Goal: Contribute content

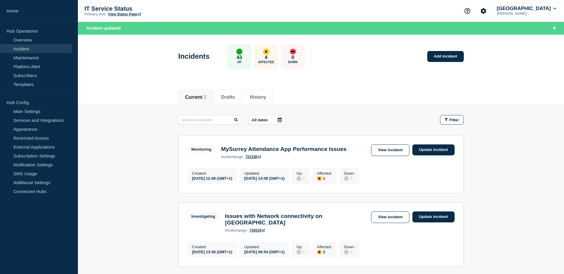
click at [290, 224] on h3 "Issues with Network connectivity on [GEOGRAPHIC_DATA]" at bounding box center [296, 219] width 143 height 13
click at [385, 219] on link "View incident" at bounding box center [390, 218] width 38 height 12
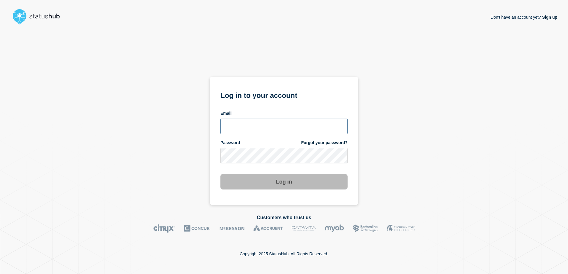
type input "tracey.taylor@surrey.ac.uk"
click at [286, 181] on button "Log in" at bounding box center [283, 181] width 127 height 15
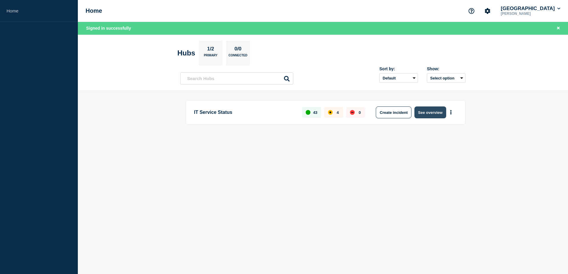
click at [439, 113] on button "See overview" at bounding box center [429, 113] width 31 height 12
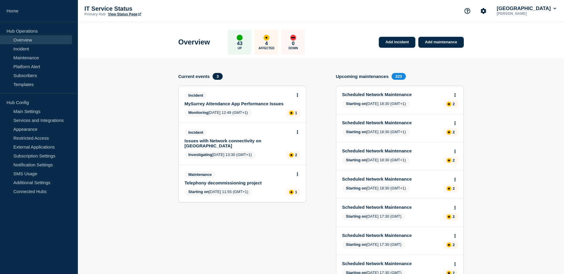
click at [210, 141] on link "Issues with Network connectivity on [GEOGRAPHIC_DATA]" at bounding box center [237, 143] width 107 height 10
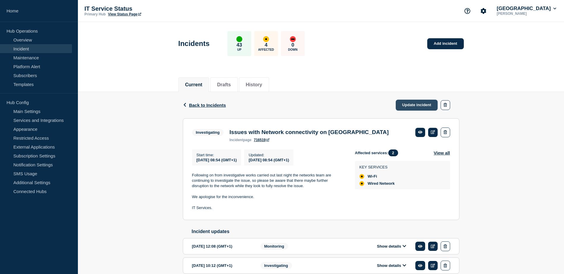
click at [422, 107] on link "Update incident" at bounding box center [416, 105] width 42 height 11
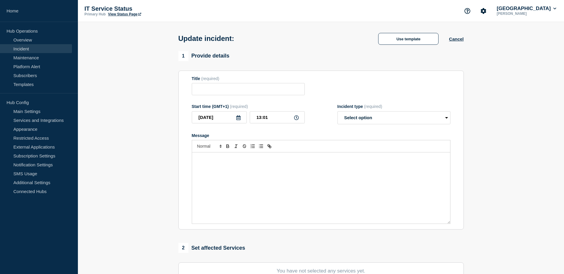
type input "Issues with Network connectivity on [GEOGRAPHIC_DATA]"
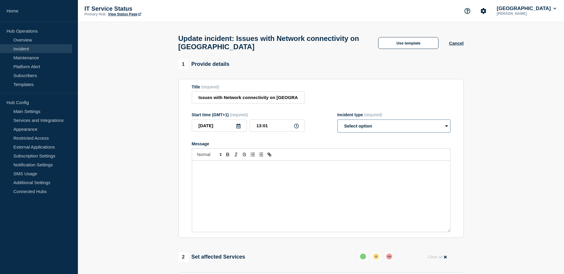
click at [446, 128] on select "Select option Investigating Identified Monitoring Resolved" at bounding box center [393, 126] width 113 height 13
select select "investigating"
click at [337, 122] on select "Select option Investigating Identified Monitoring Resolved" at bounding box center [393, 126] width 113 height 13
click at [320, 181] on div "Message" at bounding box center [321, 196] width 258 height 71
click at [271, 180] on div "Message" at bounding box center [321, 196] width 258 height 71
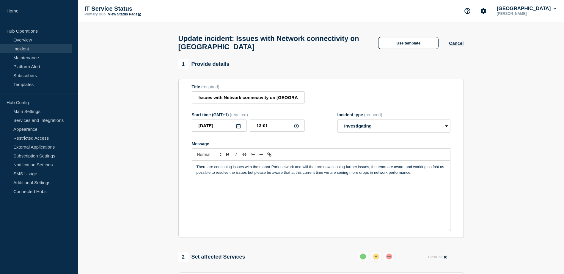
click at [372, 170] on p "There are continuing issues with the manor Park network and wifi that are now c…" at bounding box center [320, 170] width 249 height 11
click at [417, 176] on p "There are continuing issues with the manor Park network and wifi that are now c…" at bounding box center [320, 170] width 249 height 11
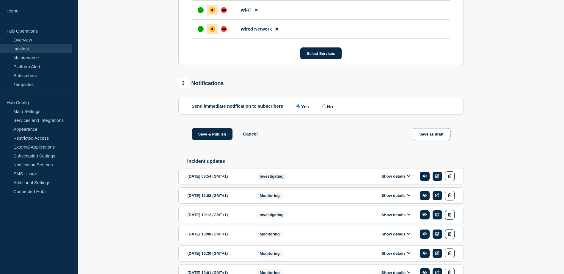
scroll to position [297, 0]
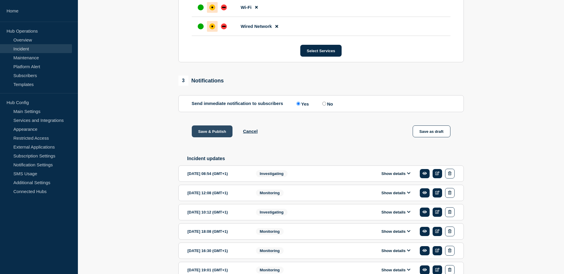
click at [221, 132] on button "Save & Publish" at bounding box center [212, 132] width 41 height 12
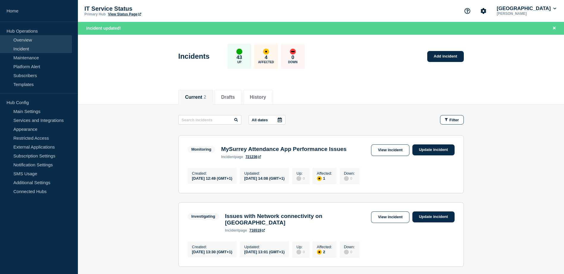
click at [17, 40] on link "Overview" at bounding box center [36, 39] width 72 height 9
